Goal: Check status: Check status

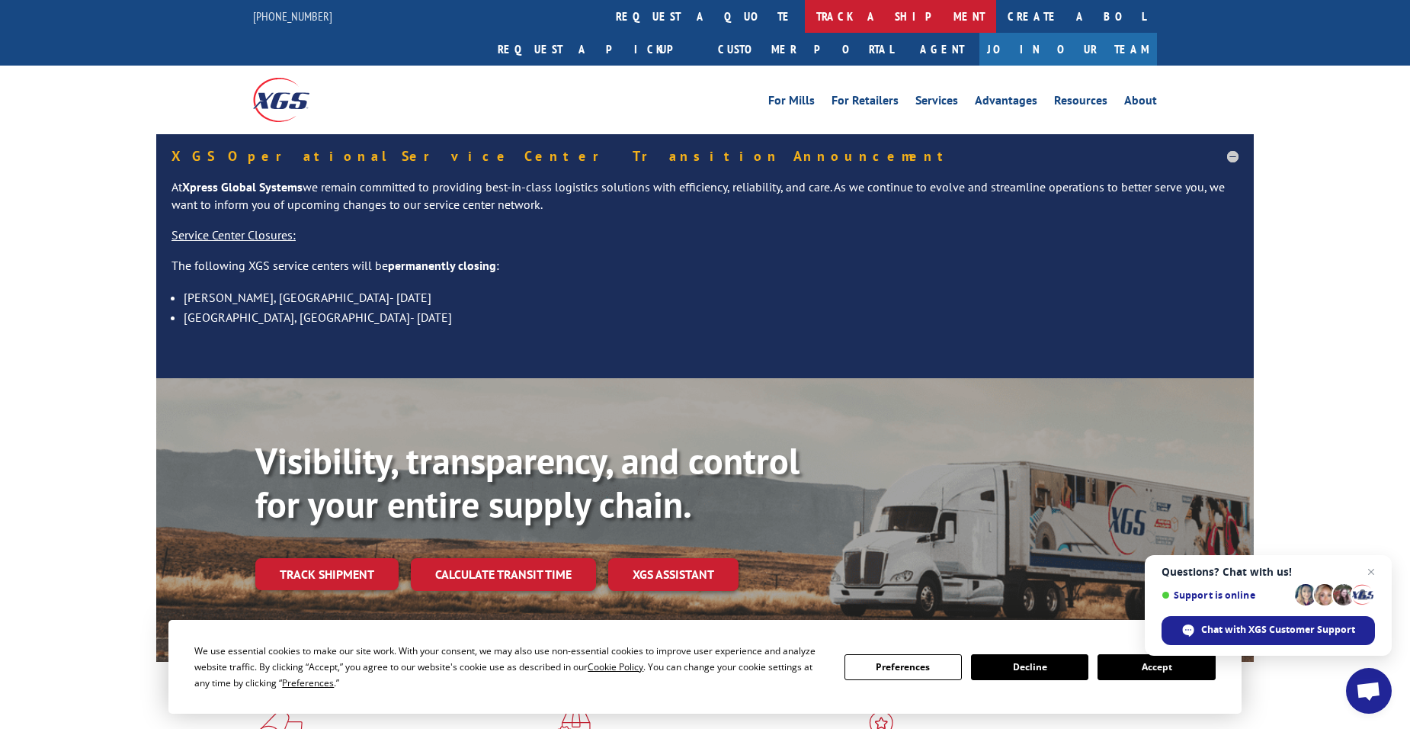
click at [805, 20] on link "track a shipment" at bounding box center [900, 16] width 191 height 33
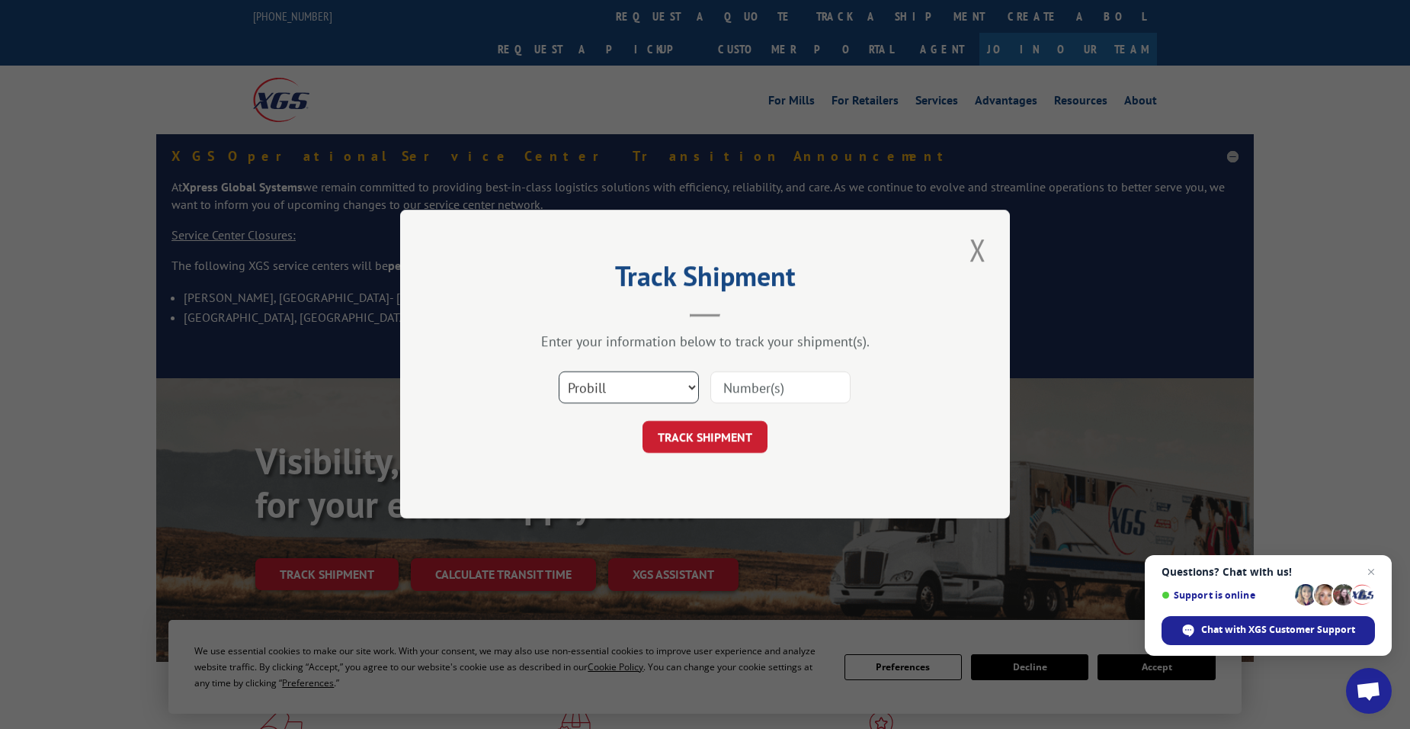
click at [660, 384] on select "Select category... Probill BOL PO" at bounding box center [629, 388] width 140 height 32
select select "bol"
click at [559, 372] on select "Select category... Probill BOL PO" at bounding box center [629, 388] width 140 height 32
click at [740, 391] on input at bounding box center [781, 388] width 140 height 32
paste input "5960801"
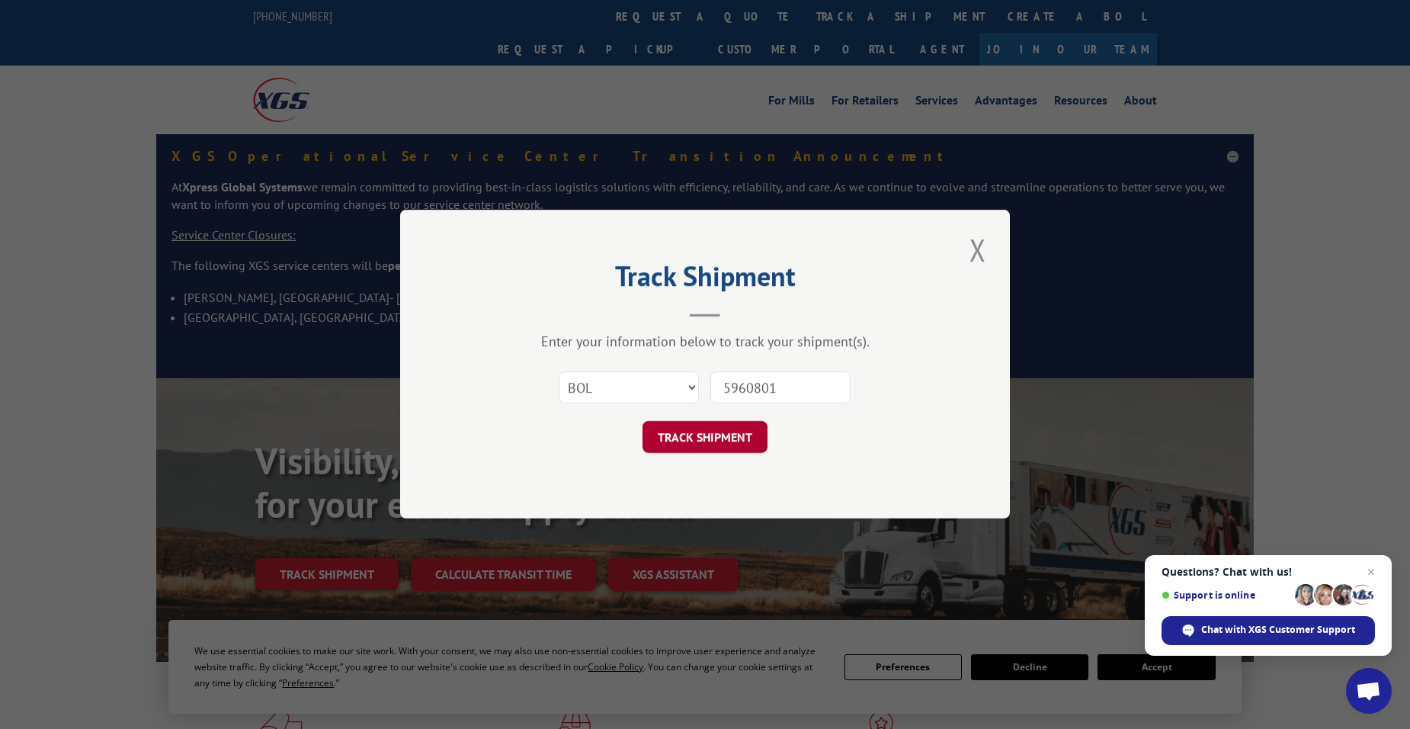
click at [720, 428] on button "TRACK SHIPMENT" at bounding box center [705, 438] width 125 height 32
click at [752, 441] on button "TRACK SHIPMENT" at bounding box center [705, 438] width 125 height 32
drag, startPoint x: 746, startPoint y: 380, endPoint x: 633, endPoint y: 350, distance: 117.4
click at [676, 386] on div "Select category... Probill BOL PO 5960801 The field is not valid" at bounding box center [704, 388] width 457 height 50
type input "5960801"
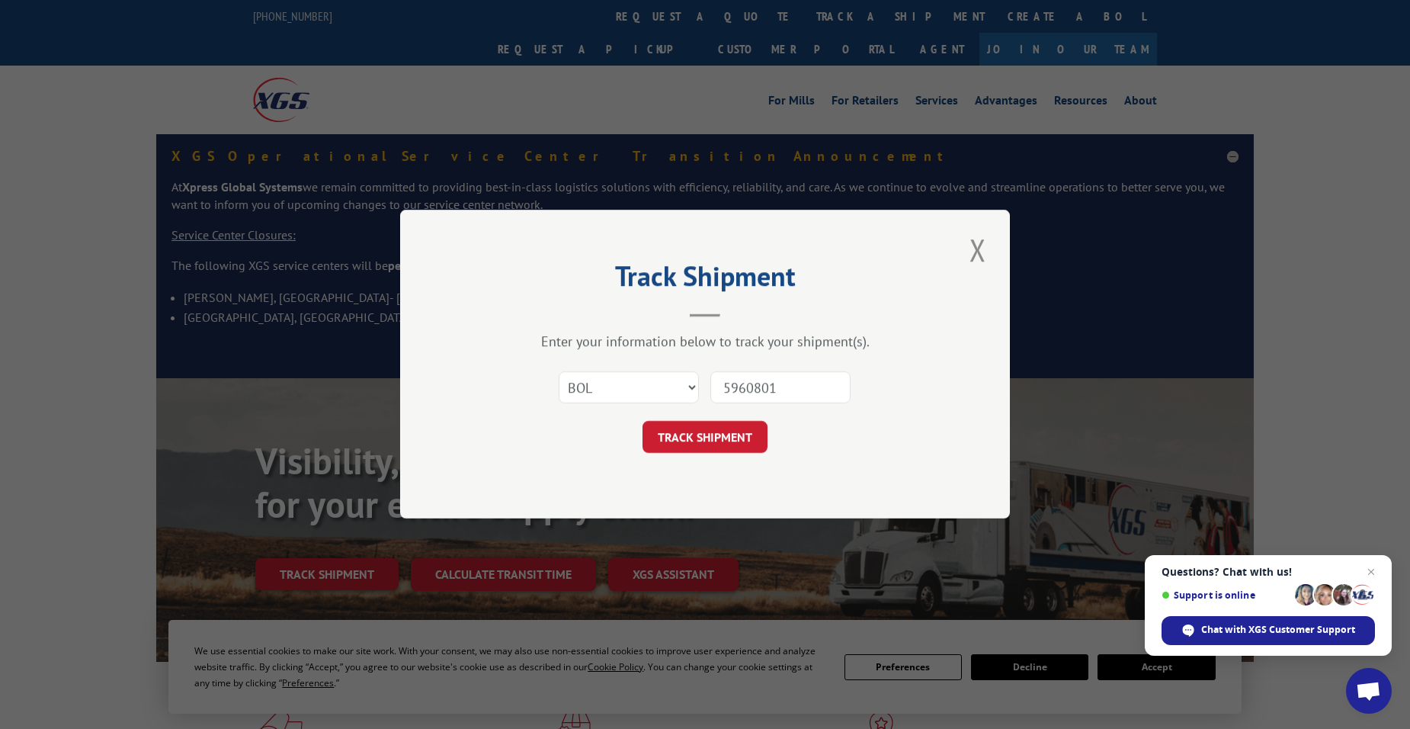
click button "TRACK SHIPMENT" at bounding box center [705, 438] width 125 height 32
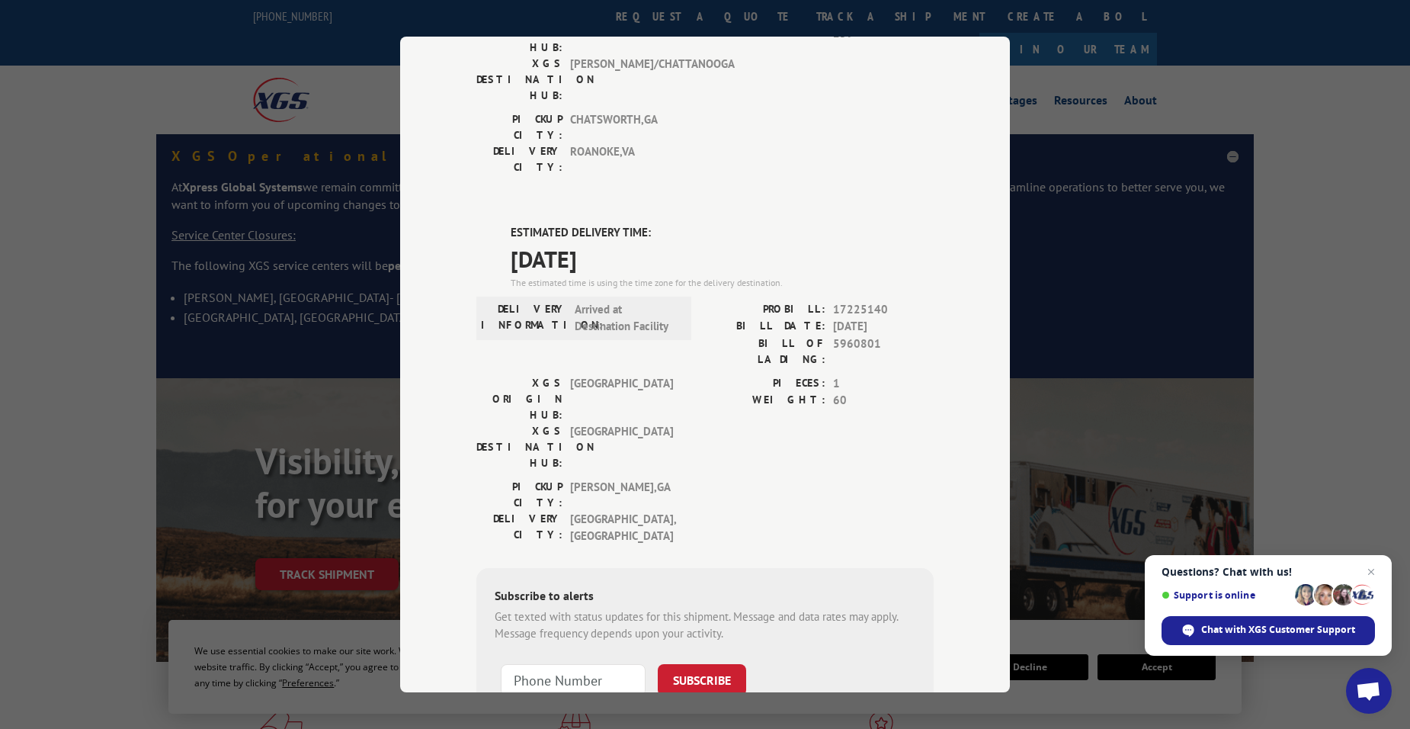
scroll to position [280, 0]
